Goal: Communication & Community: Answer question/provide support

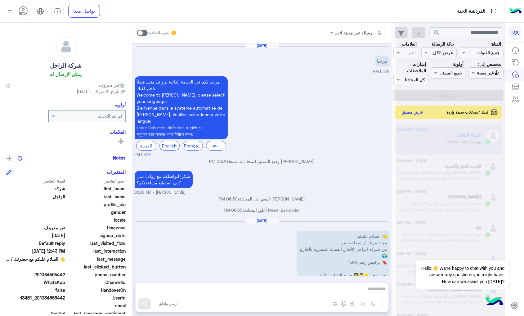
scroll to position [592, 0]
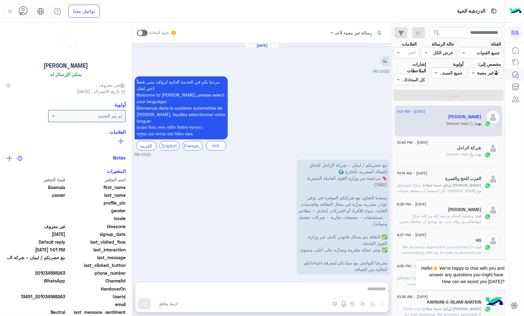
scroll to position [90, 0]
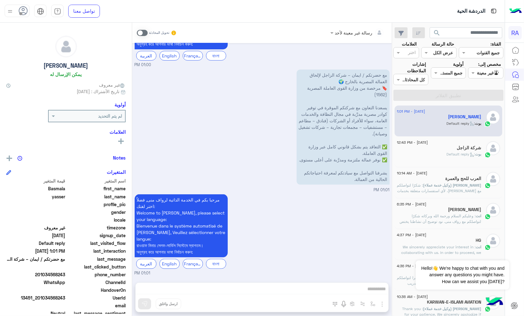
click at [428, 140] on span "[DATE] - 12:43 PM" at bounding box center [412, 143] width 31 height 6
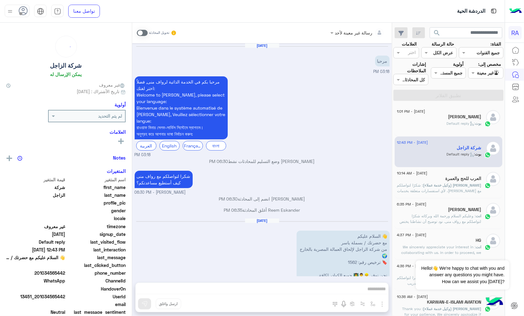
scroll to position [592, 0]
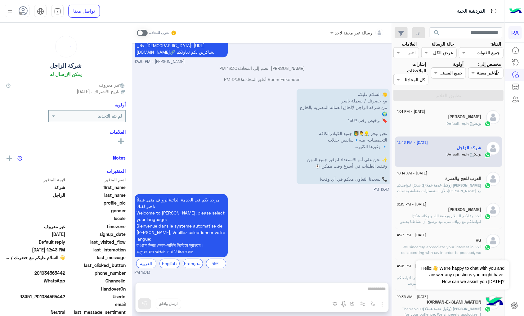
click at [425, 114] on div "[PERSON_NAME]" at bounding box center [439, 117] width 85 height 7
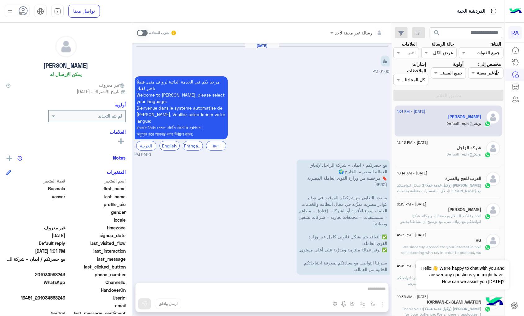
scroll to position [90, 0]
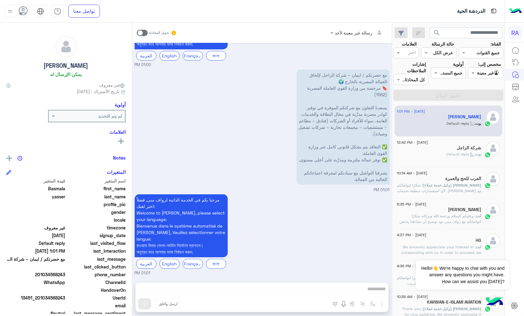
click at [447, 157] on div "[DATE] - 12:43 PM شركة الزاجل بوت : Default reply" at bounding box center [448, 151] width 108 height 31
click at [452, 152] on span ": Default reply" at bounding box center [460, 154] width 29 height 5
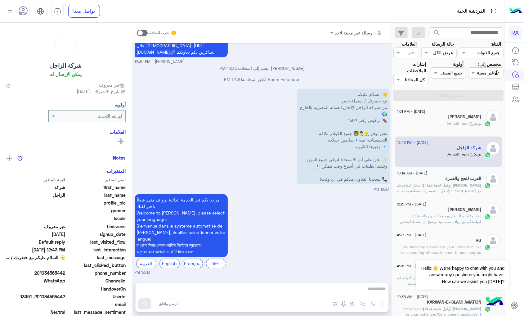
scroll to position [509, 0]
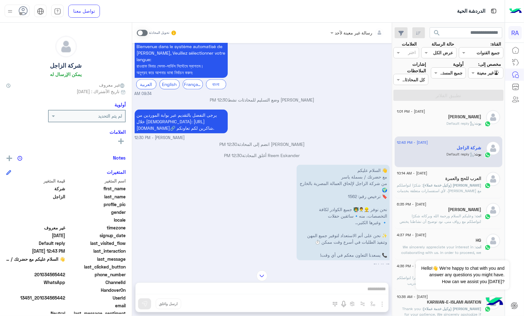
click at [190, 127] on span "يرجى التفضل بالتقديم عبر بوابة الموردين من خلال [DEMOGRAPHIC_DATA]: [URL][DOMAI…" at bounding box center [177, 121] width 80 height 18
copy app-message "يرجى التفضل بالتقديم عبر بوابة الموردين من خلال [DEMOGRAPHIC_DATA]: [URL][DOMAI…"
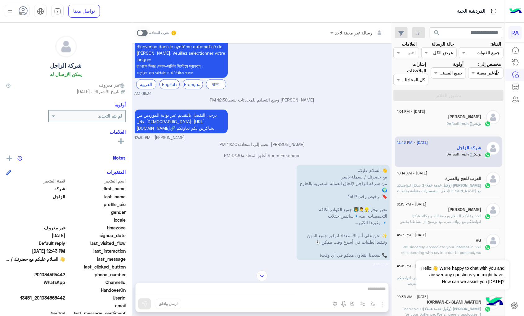
click at [450, 125] on div "[DATE] - 1:01 PM [PERSON_NAME] : Default reply" at bounding box center [448, 120] width 108 height 31
click at [420, 121] on div "[PERSON_NAME] : Default reply" at bounding box center [439, 126] width 85 height 11
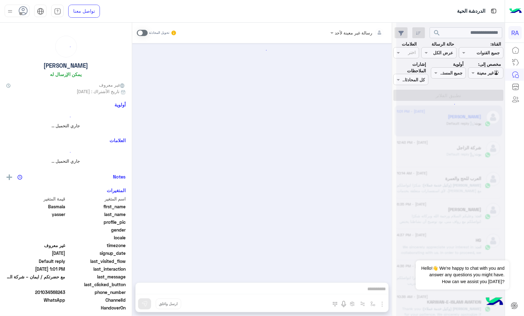
scroll to position [90, 0]
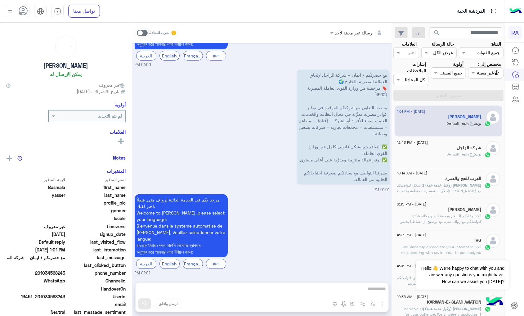
click at [137, 30] on span at bounding box center [142, 33] width 11 height 6
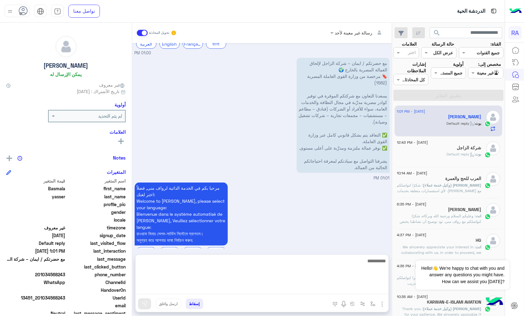
click at [223, 287] on textarea at bounding box center [261, 275] width 253 height 37
paste textarea "**********"
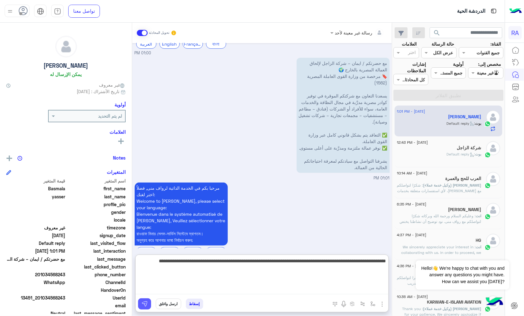
type textarea "**********"
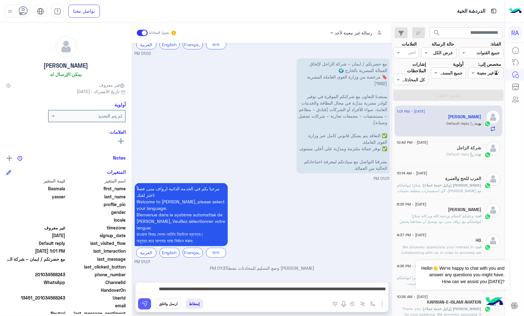
click at [138, 299] on button at bounding box center [144, 303] width 13 height 11
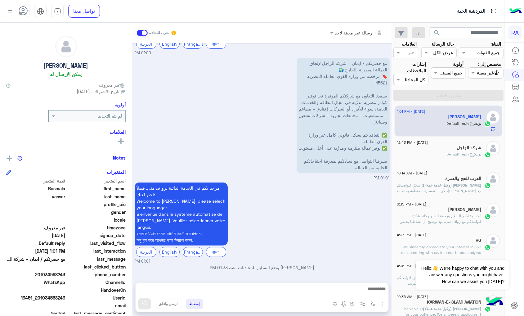
scroll to position [134, 0]
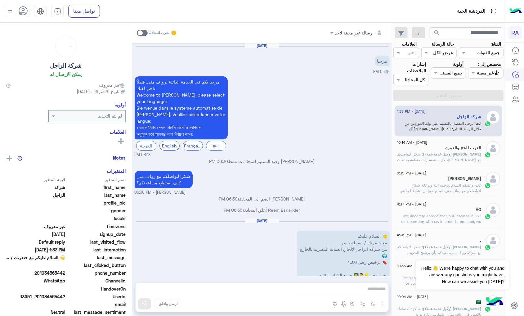
scroll to position [592, 0]
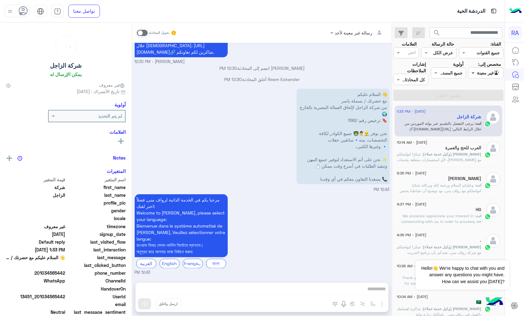
click at [471, 74] on span at bounding box center [472, 72] width 8 height 7
click at [481, 108] on b "الوارد لديك" at bounding box center [484, 108] width 20 height 5
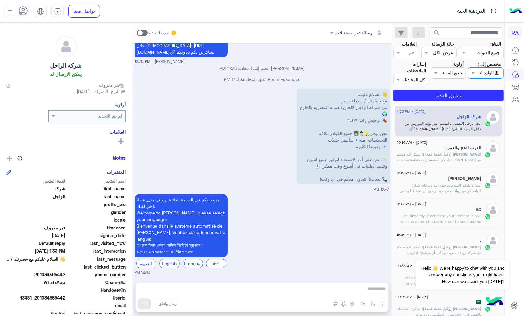
click at [475, 103] on div "[DATE] - 1:33 PM شركة الزاجل انت : يرجى التفضل بالتقديم عبر بوابة الموردين من خ…" at bounding box center [448, 210] width 113 height 215
click at [475, 94] on button "تطبيق الفلاتر" at bounding box center [448, 95] width 110 height 11
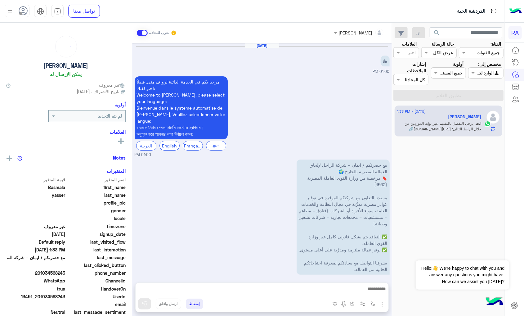
scroll to position [145, 0]
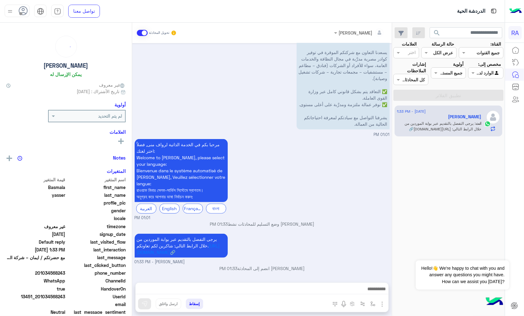
click at [142, 33] on span at bounding box center [142, 33] width 11 height 6
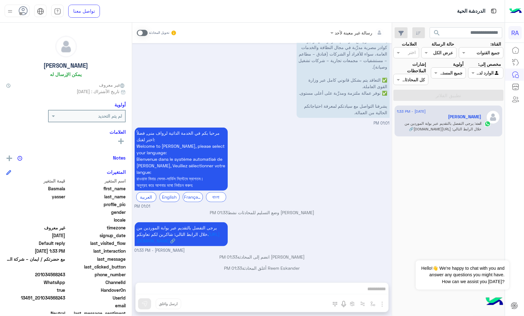
click at [478, 76] on div at bounding box center [485, 72] width 34 height 7
click at [480, 100] on div "غير معينة" at bounding box center [485, 97] width 35 height 12
click at [470, 99] on button "تطبيق الفلاتر" at bounding box center [448, 95] width 110 height 11
